Goal: Task Accomplishment & Management: Manage account settings

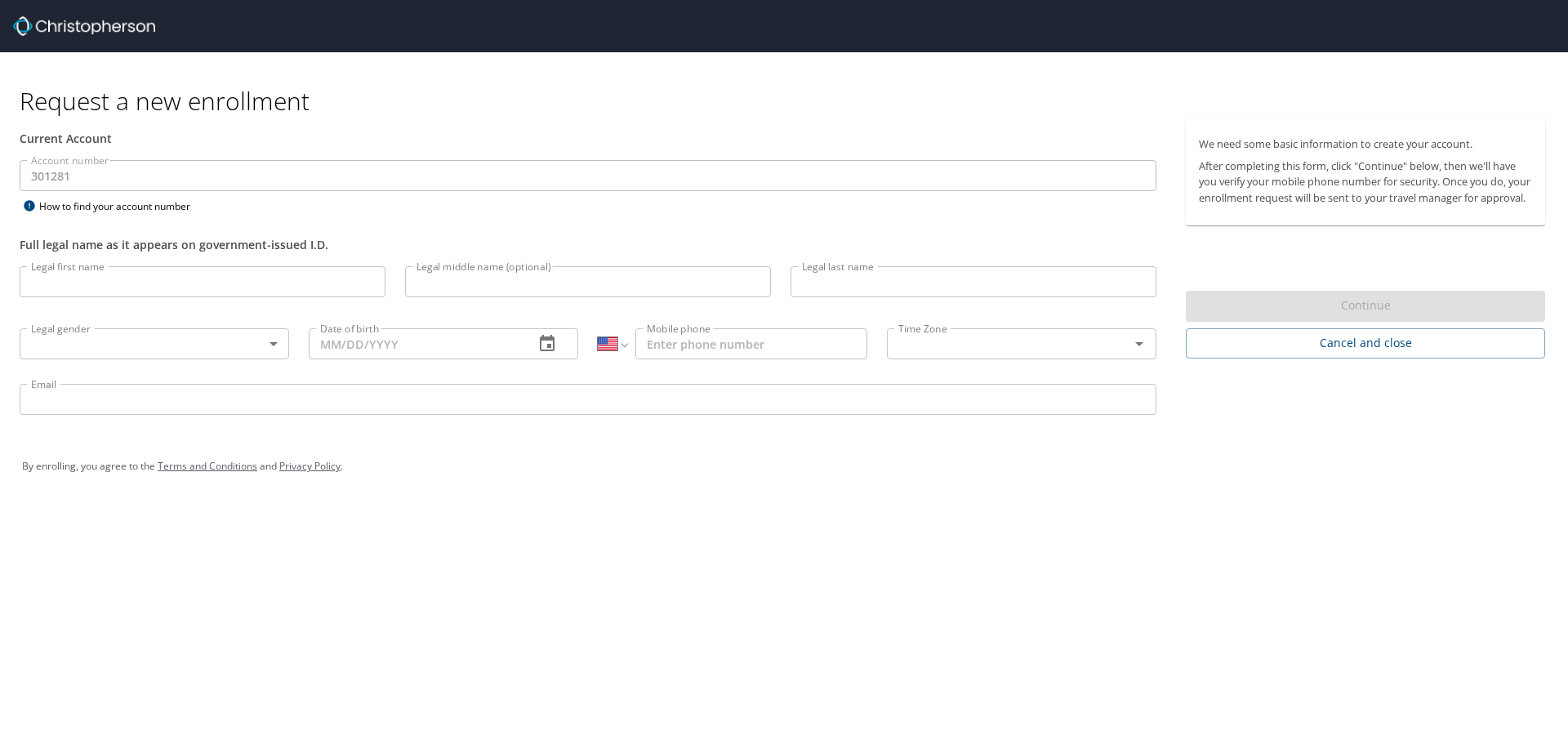
select select "US"
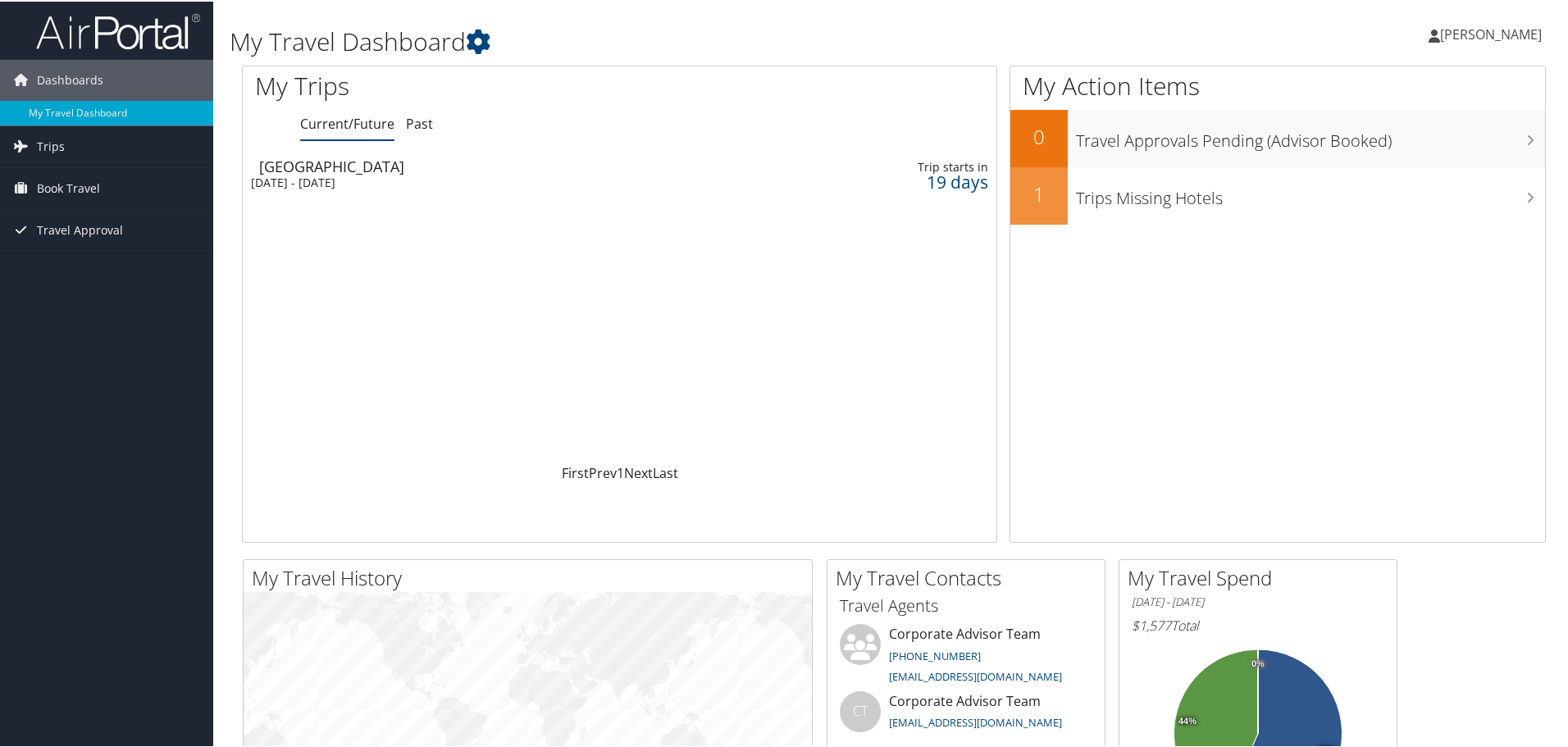
click at [1465, 28] on span "[PERSON_NAME]" at bounding box center [1491, 33] width 102 height 18
click at [1386, 145] on link "View Travel Profile" at bounding box center [1446, 145] width 183 height 28
click at [1440, 31] on span "[PERSON_NAME]" at bounding box center [1491, 33] width 102 height 18
click at [1399, 86] on link "My Settings" at bounding box center [1446, 89] width 183 height 28
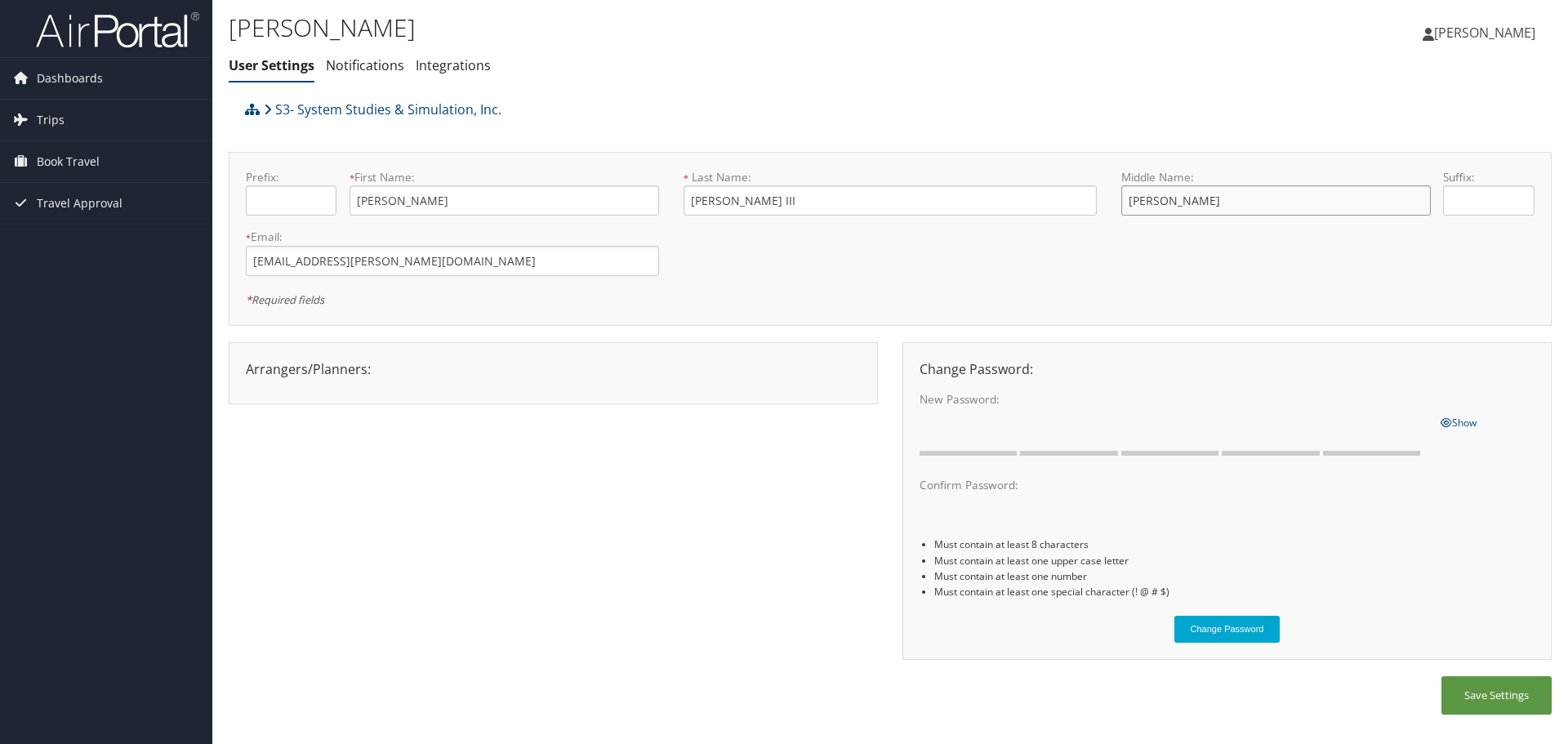
click at [1154, 199] on input "Henry" at bounding box center [1276, 201] width 309 height 30
drag, startPoint x: 1141, startPoint y: 199, endPoint x: 1191, endPoint y: 193, distance: 50.4
click at [1191, 193] on input "Henry" at bounding box center [1276, 201] width 309 height 30
type input "H"
click at [1216, 280] on div "Prefix: * First Name: Winston This field is required * Last Name: Payne III Thi…" at bounding box center [890, 239] width 1313 height 140
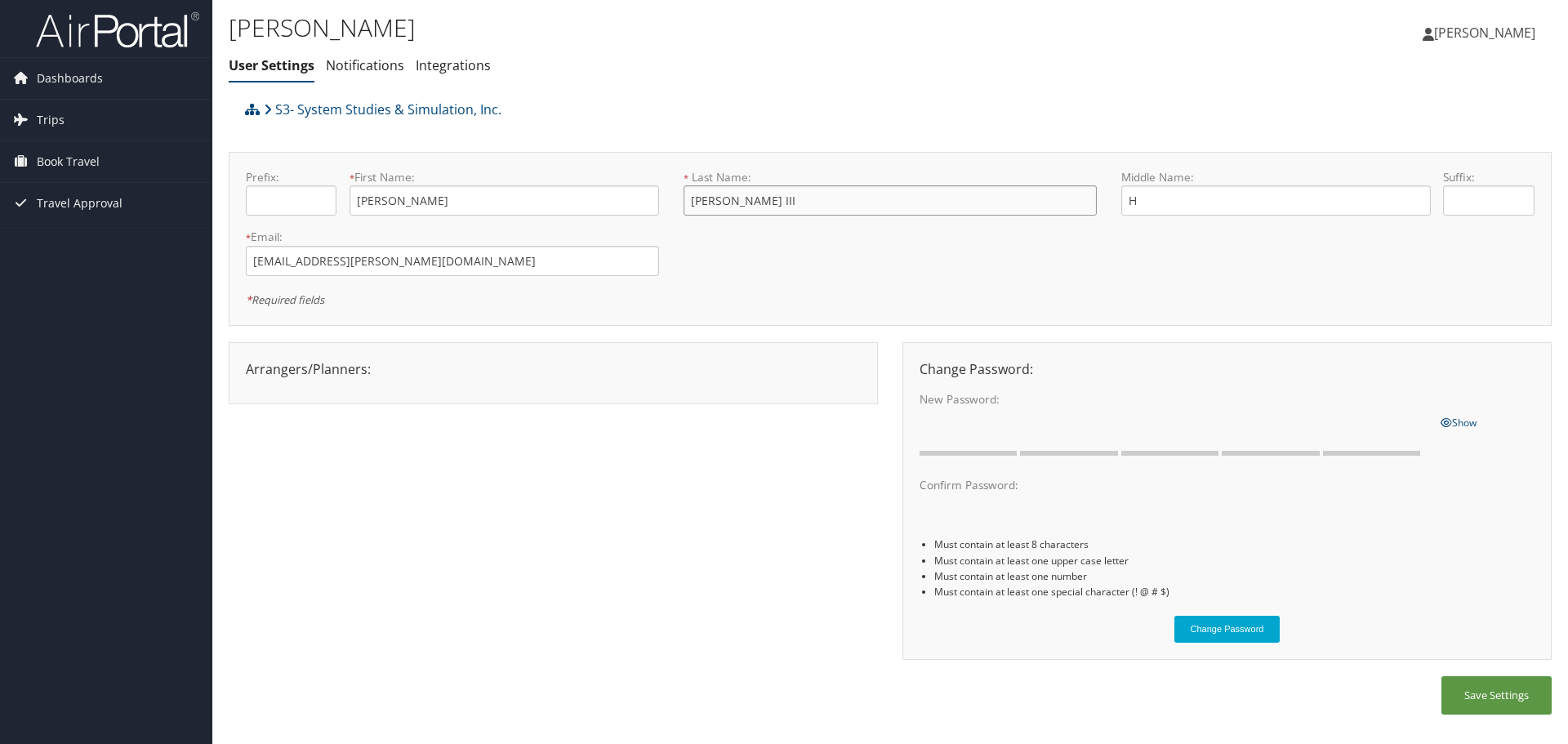
drag, startPoint x: 728, startPoint y: 203, endPoint x: 816, endPoint y: 201, distance: 88.0
click at [816, 201] on input "Payne III" at bounding box center [890, 201] width 413 height 30
type input "Payne"
click at [1467, 196] on input "text" at bounding box center [1487, 201] width 91 height 30
type input "lll"
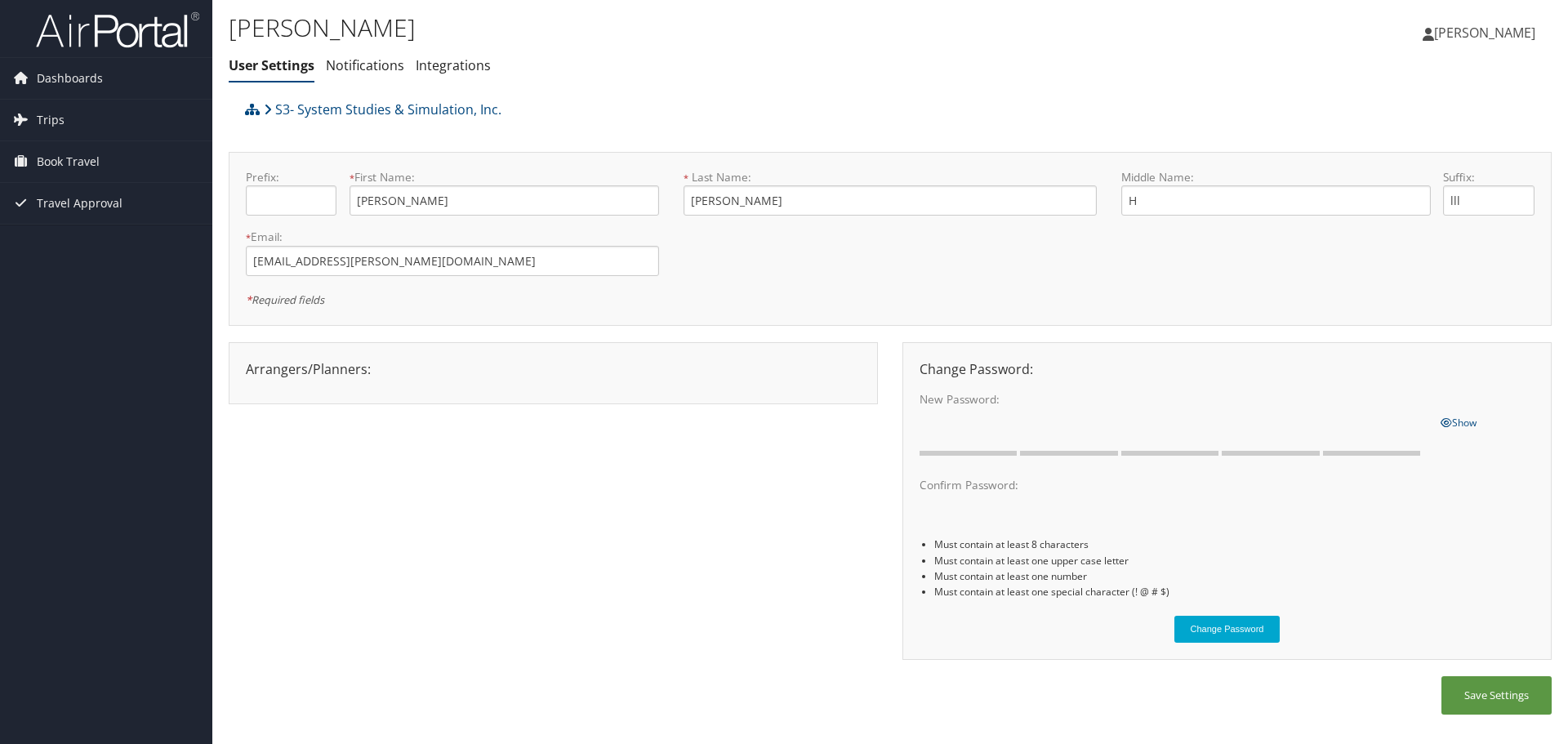
click at [1221, 268] on div "Prefix: * First Name: Winston This field is required * Last Name: Payne This fi…" at bounding box center [890, 239] width 1313 height 140
click at [1472, 694] on button "Save Settings" at bounding box center [1496, 696] width 111 height 38
click at [97, 77] on span "Dashboards" at bounding box center [70, 78] width 67 height 41
click at [99, 77] on span "Dashboards" at bounding box center [70, 78] width 67 height 41
click at [443, 62] on link "Integrations" at bounding box center [453, 66] width 75 height 18
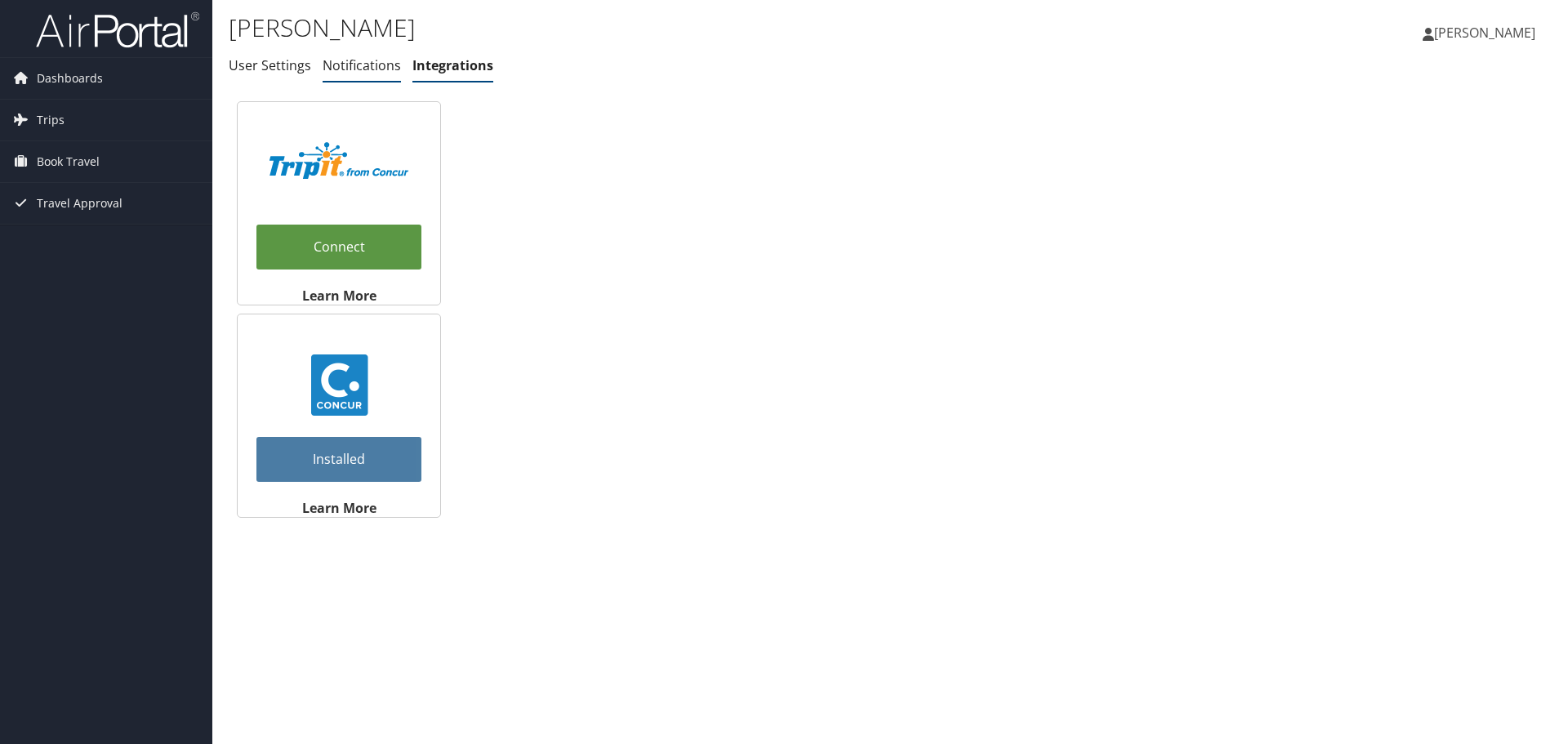
click at [387, 64] on link "Notifications" at bounding box center [362, 66] width 78 height 18
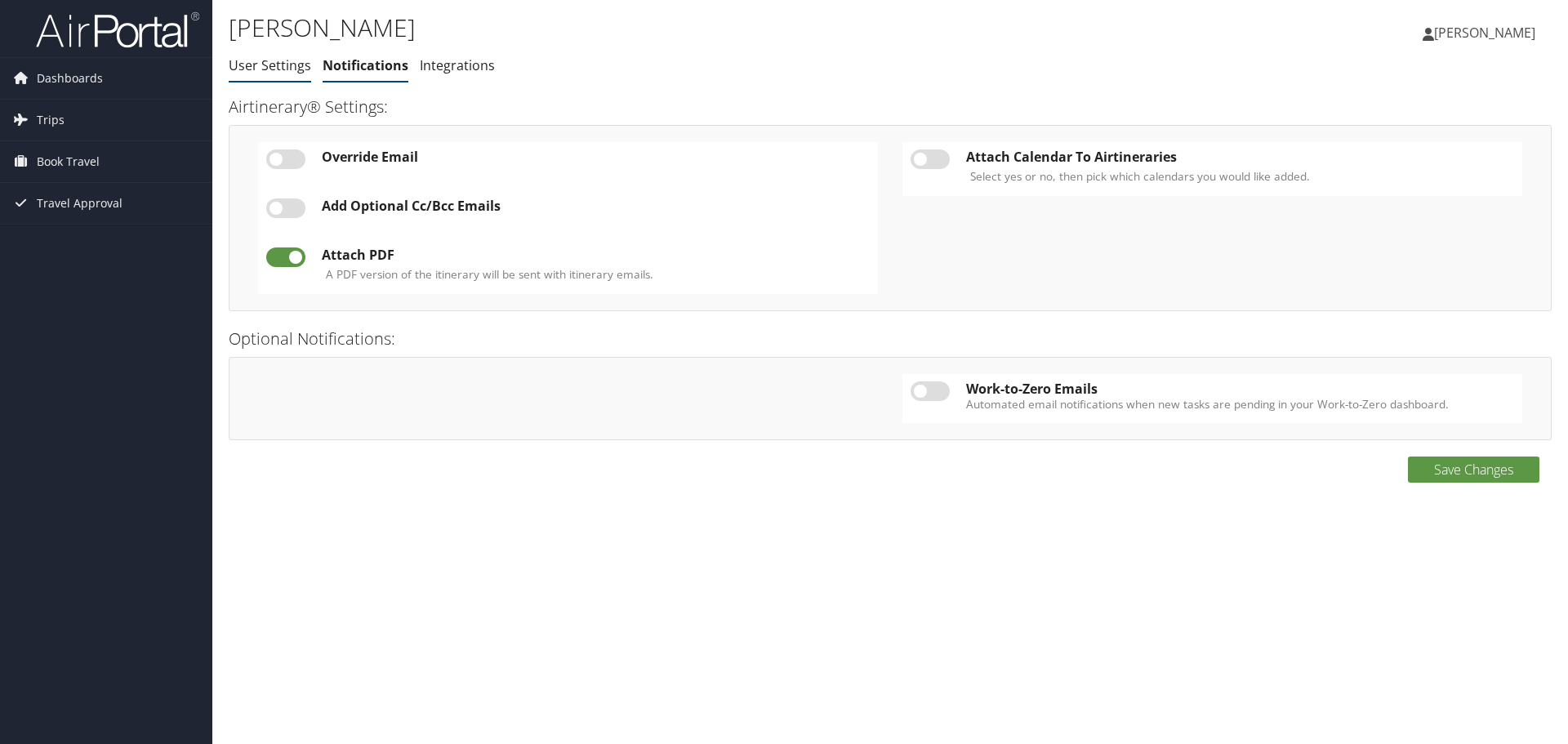
click at [254, 66] on link "User Settings" at bounding box center [270, 66] width 82 height 18
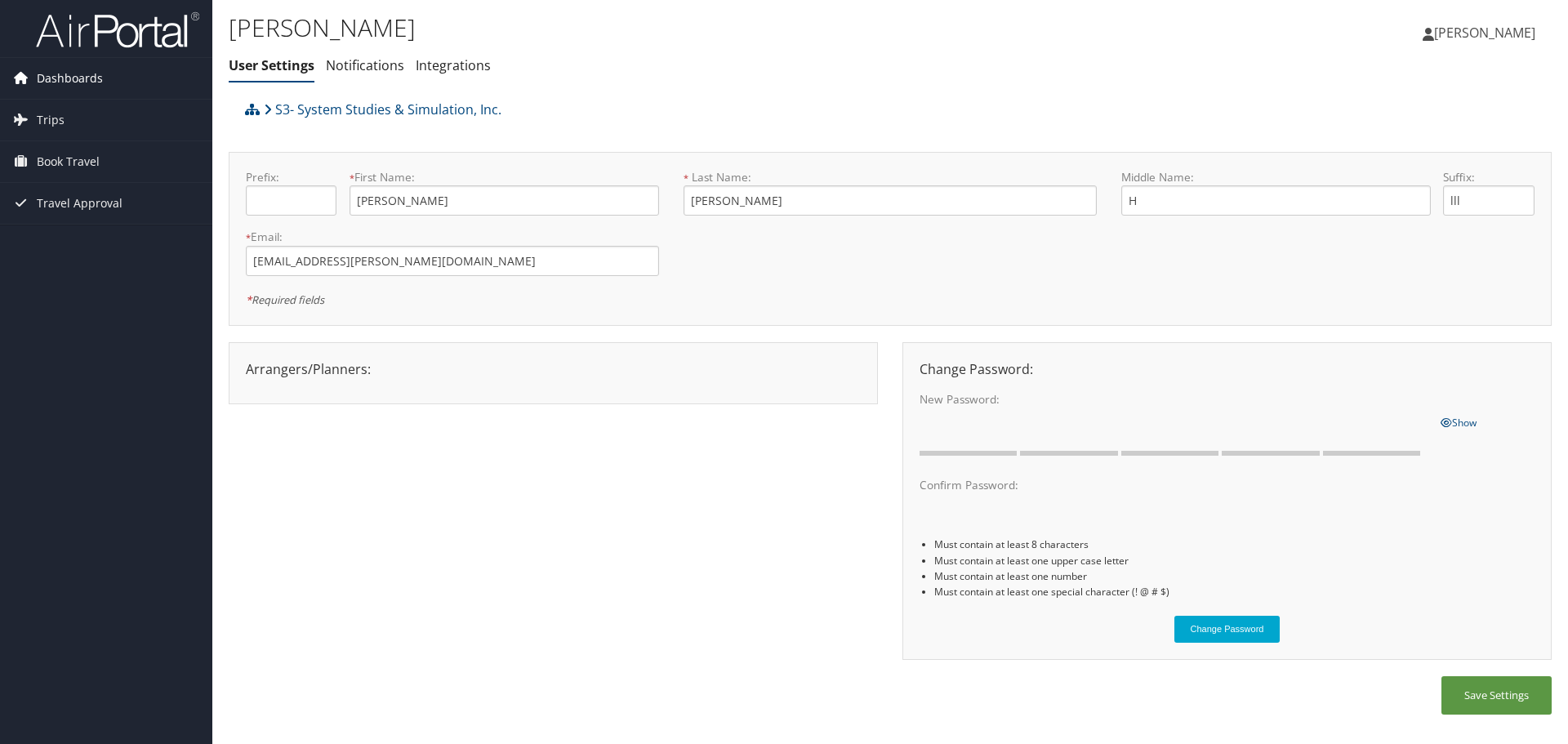
click at [65, 80] on span "Dashboards" at bounding box center [70, 78] width 67 height 41
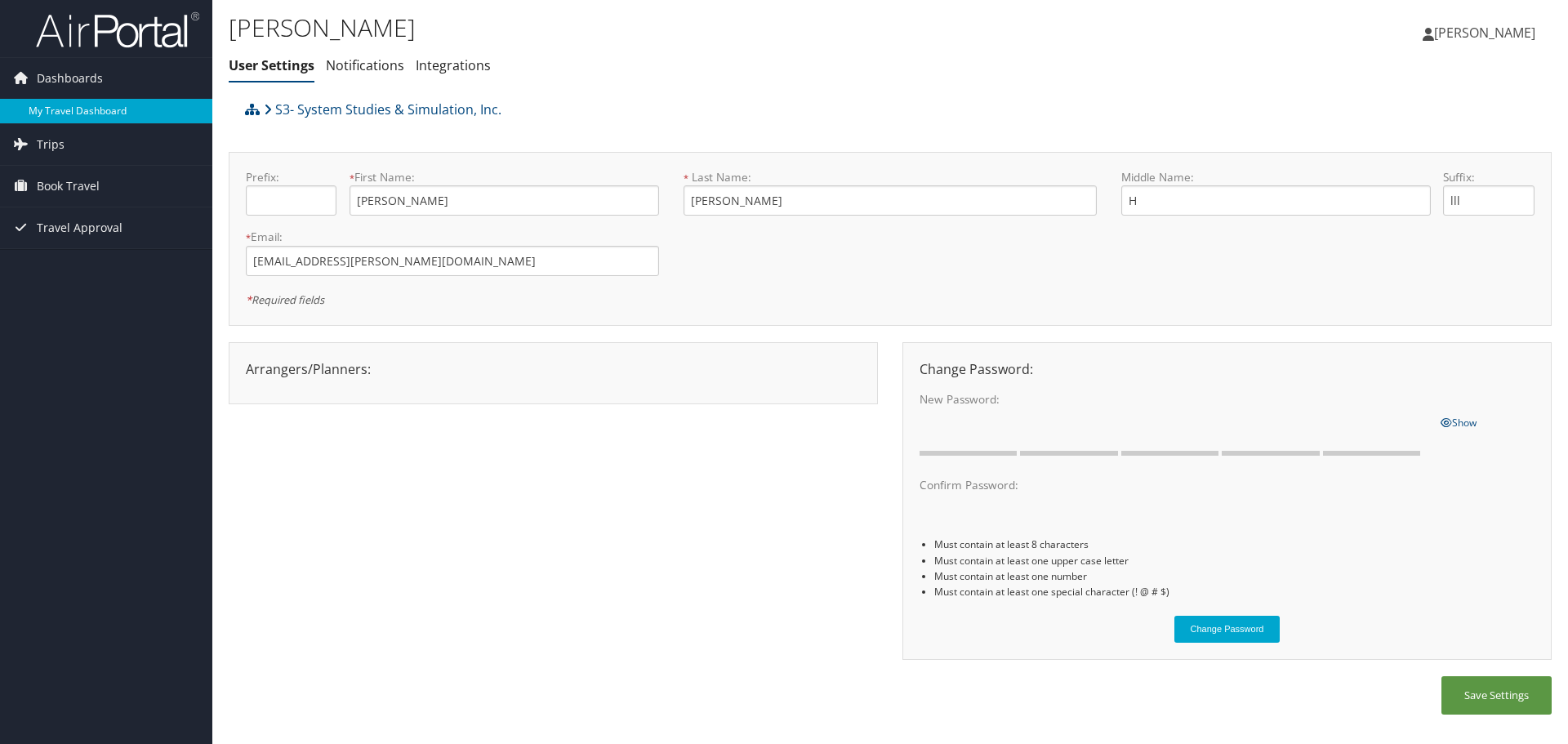
click at [60, 106] on link "My Travel Dashboard" at bounding box center [106, 111] width 212 height 24
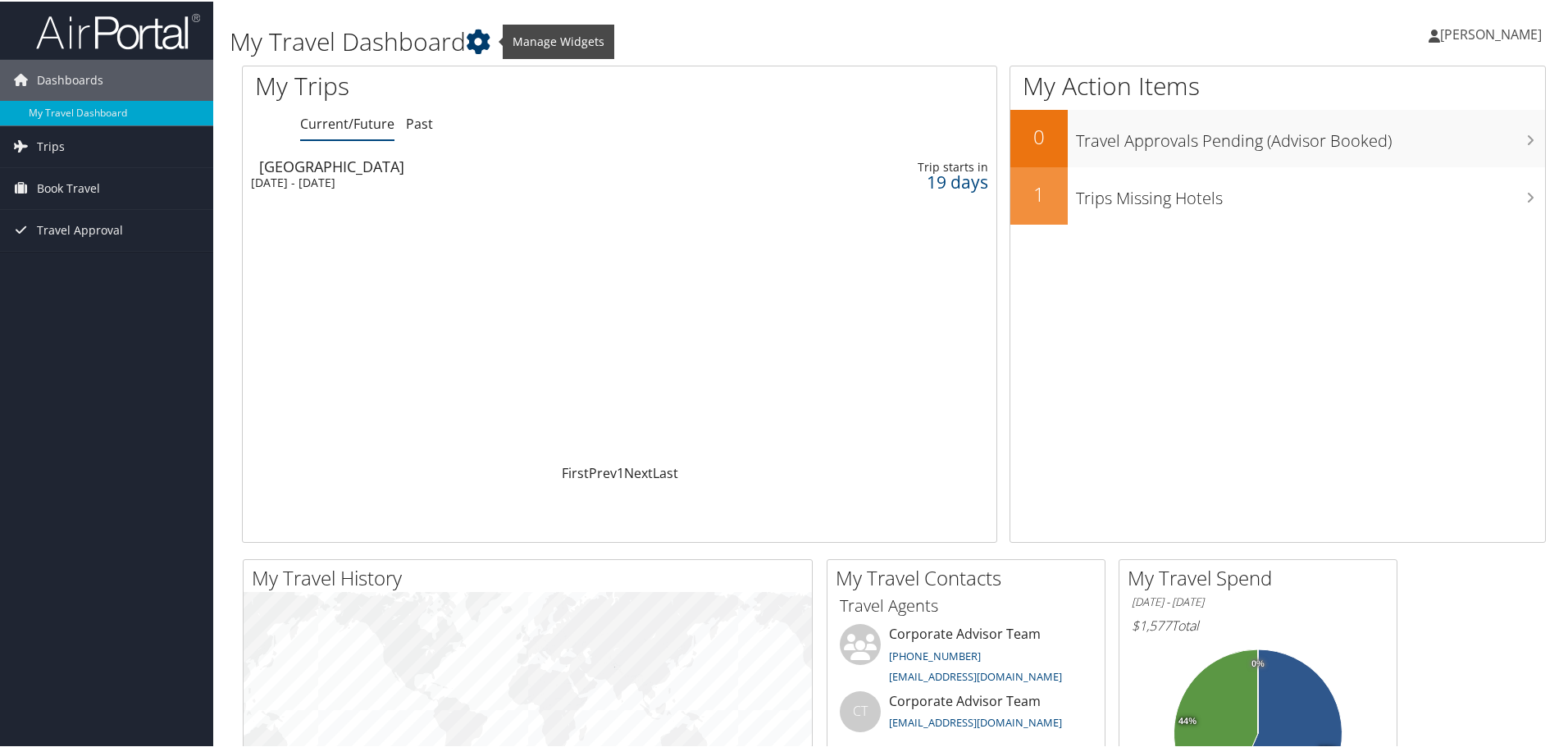
click at [483, 39] on icon at bounding box center [478, 39] width 24 height 24
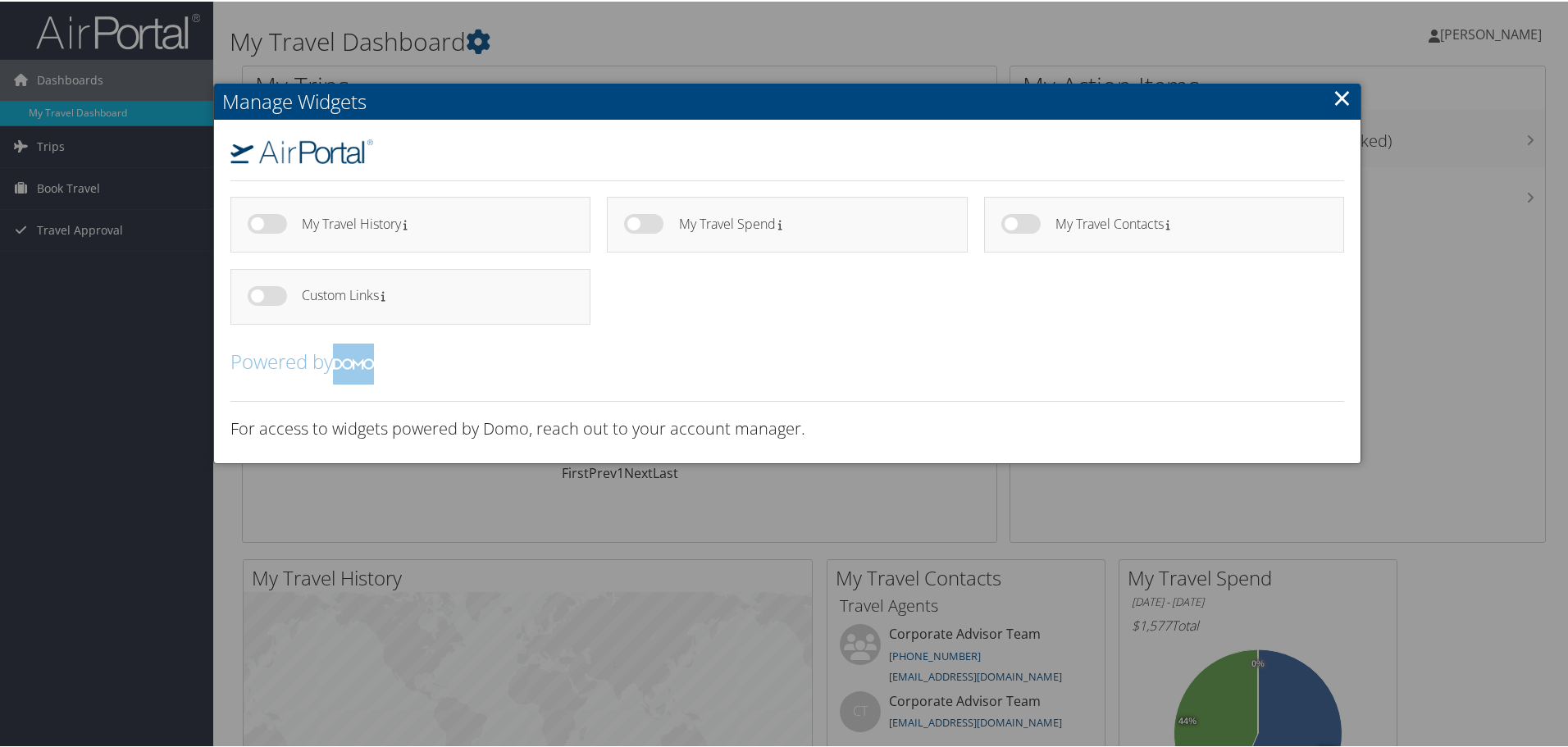
click at [482, 39] on div at bounding box center [787, 374] width 1575 height 747
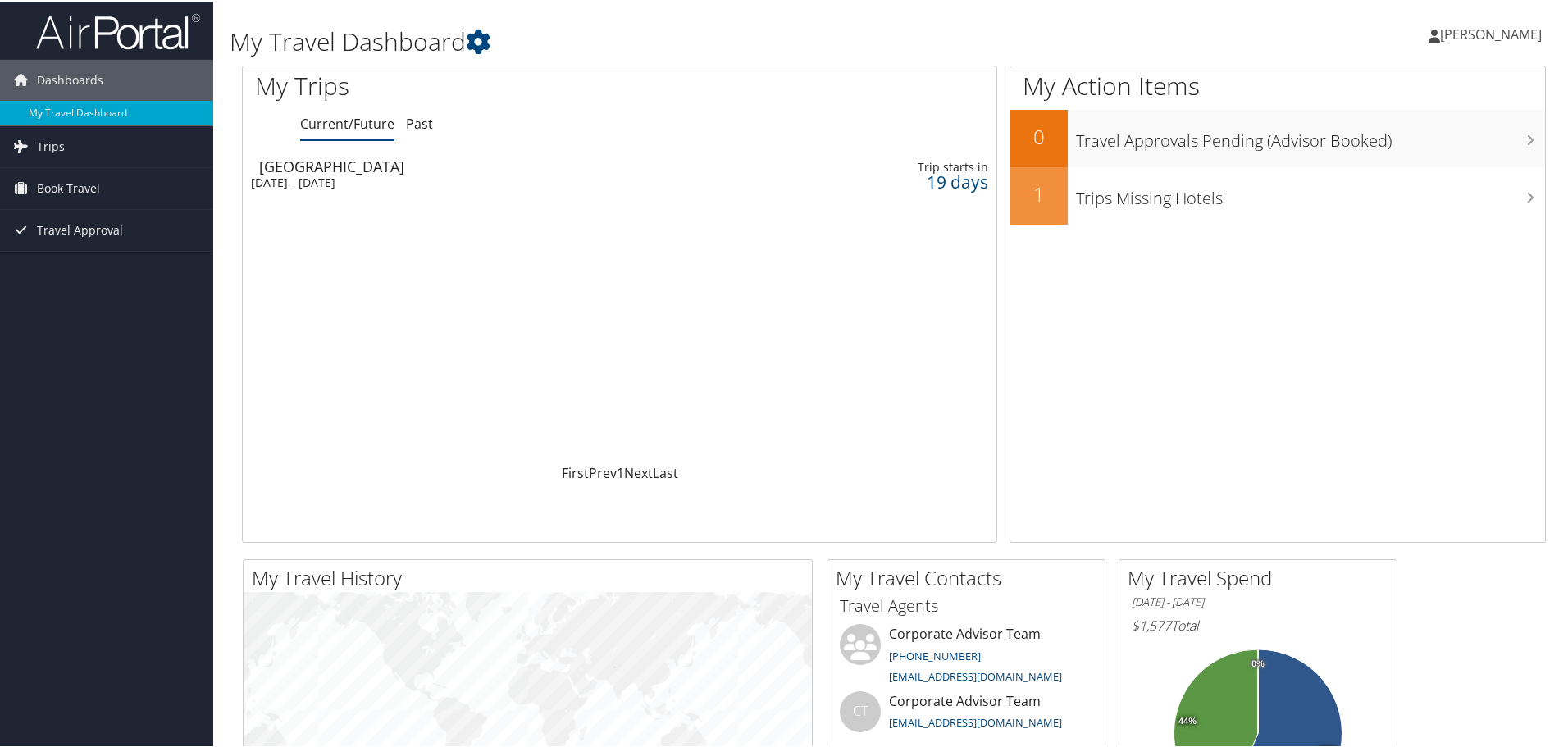
click at [1458, 28] on span "[PERSON_NAME]" at bounding box center [1491, 33] width 102 height 18
click at [1413, 145] on link "View Travel Profile" at bounding box center [1446, 145] width 183 height 28
